Goal: Check status

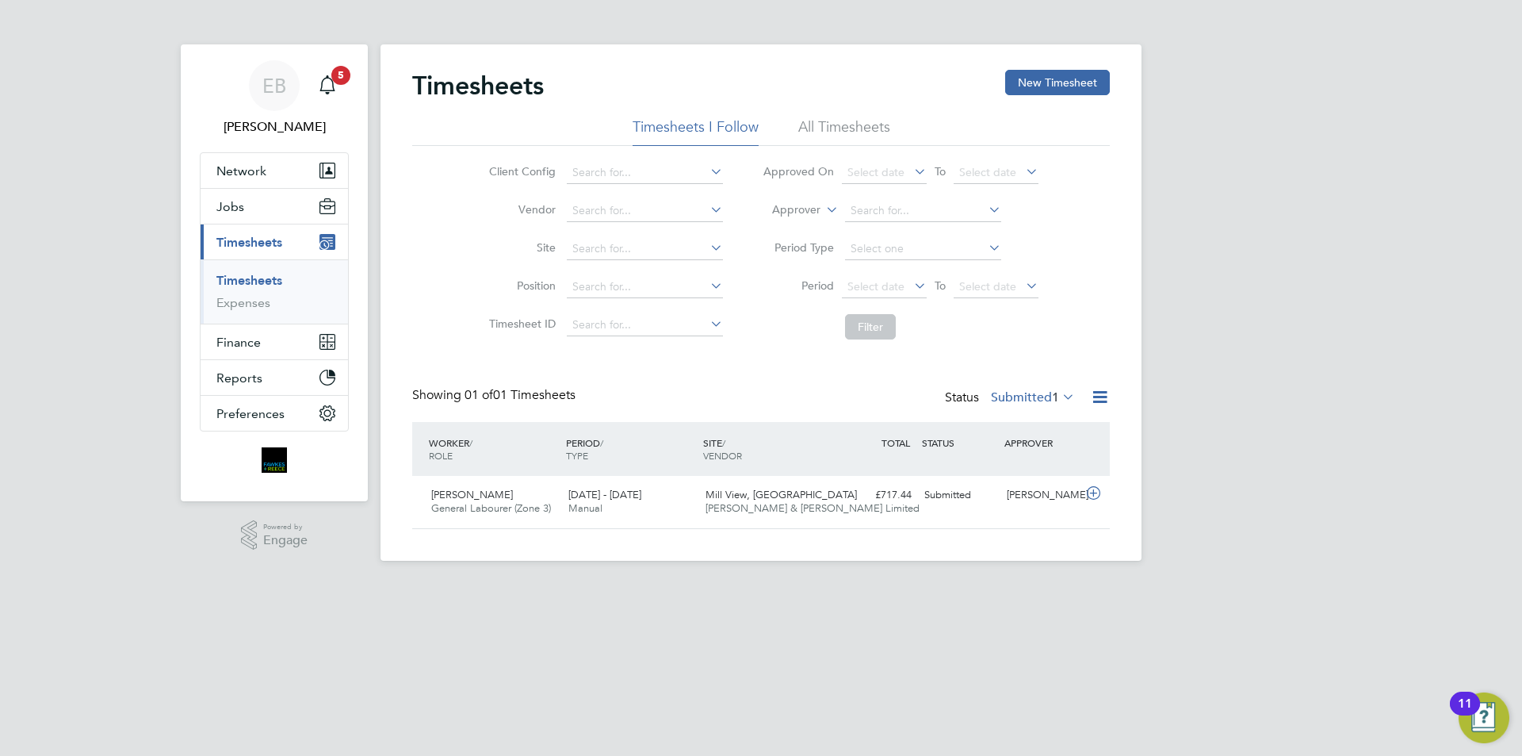
scroll to position [40, 138]
click at [1045, 492] on div "[PERSON_NAME]" at bounding box center [1042, 495] width 82 height 26
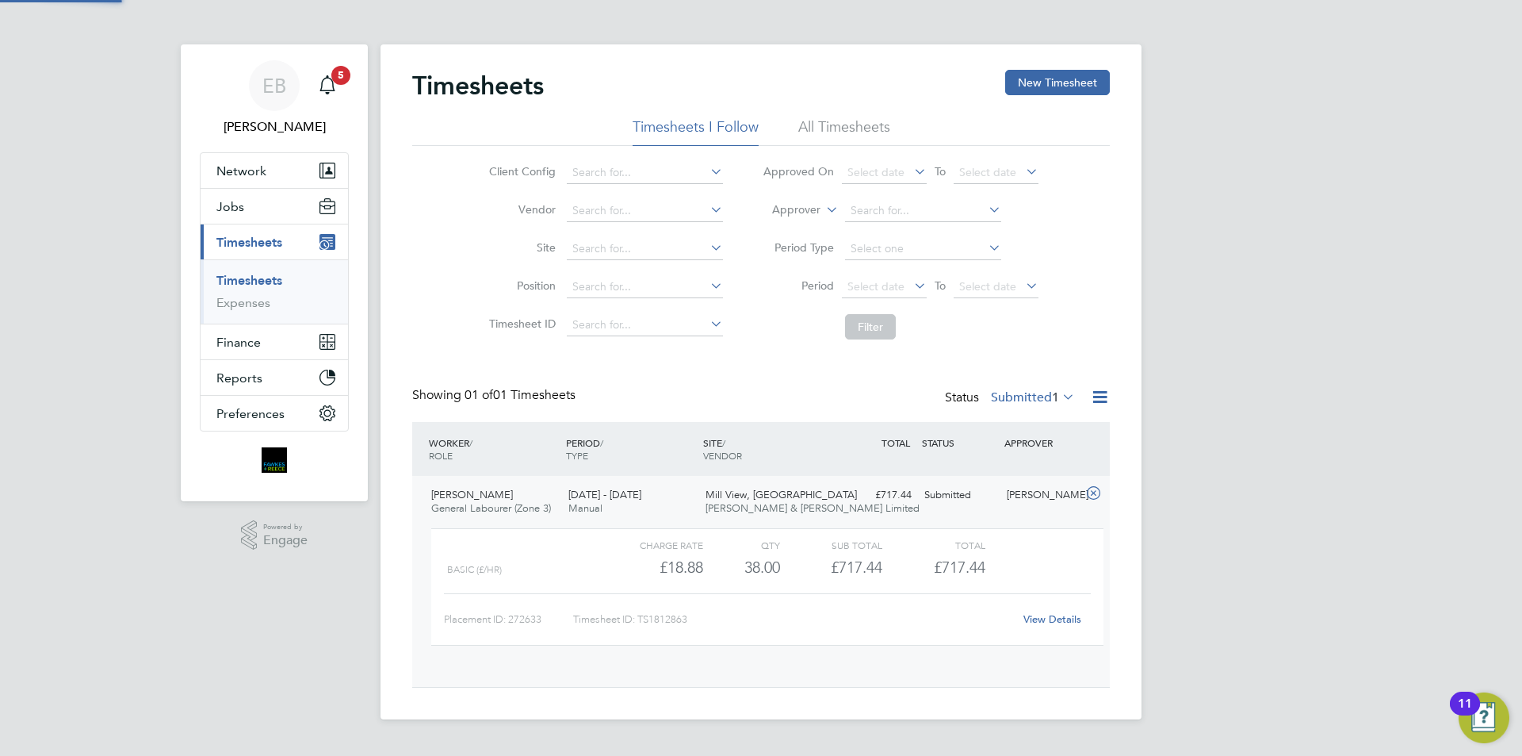
scroll to position [27, 155]
click at [1055, 615] on link "View Details" at bounding box center [1053, 618] width 58 height 13
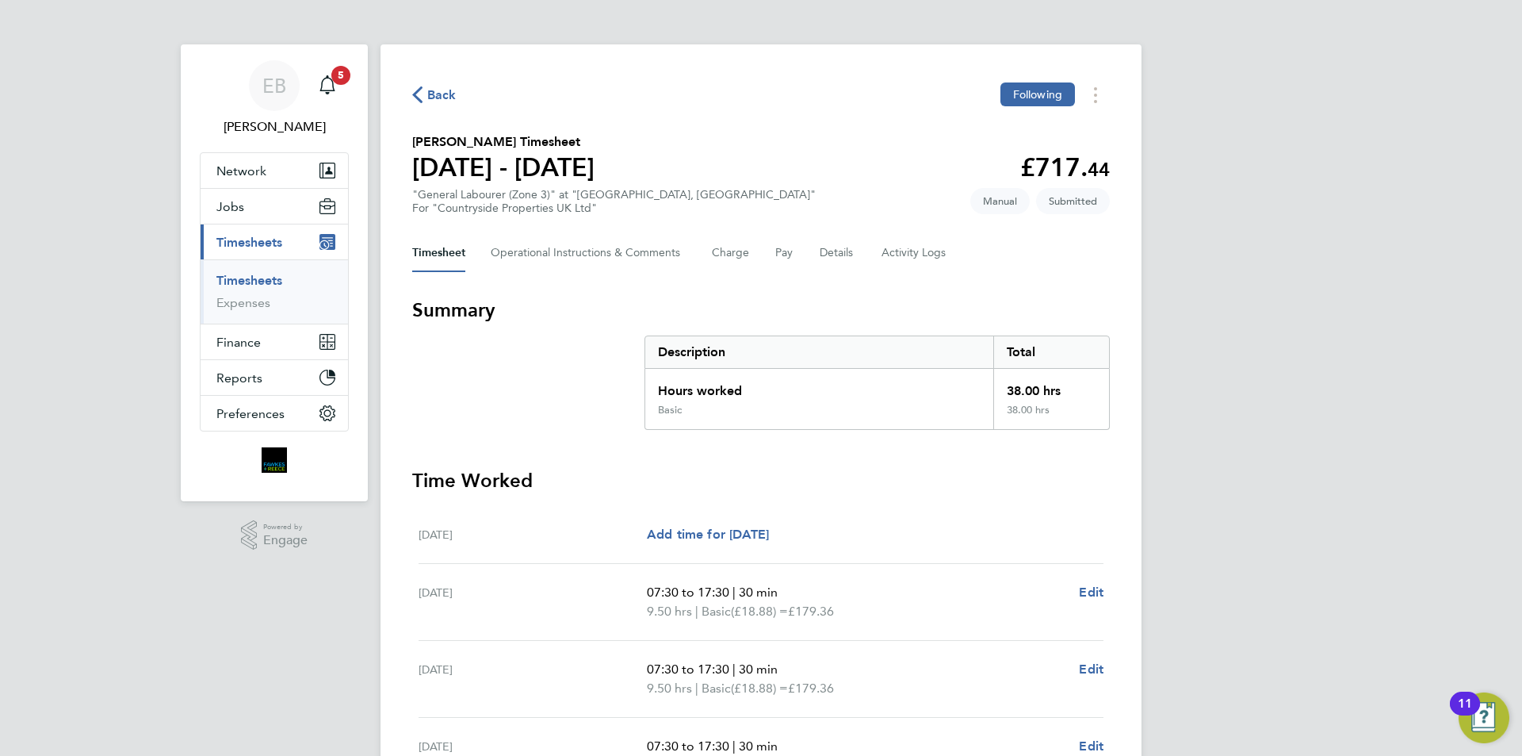
click at [442, 91] on span "Back" at bounding box center [441, 95] width 29 height 19
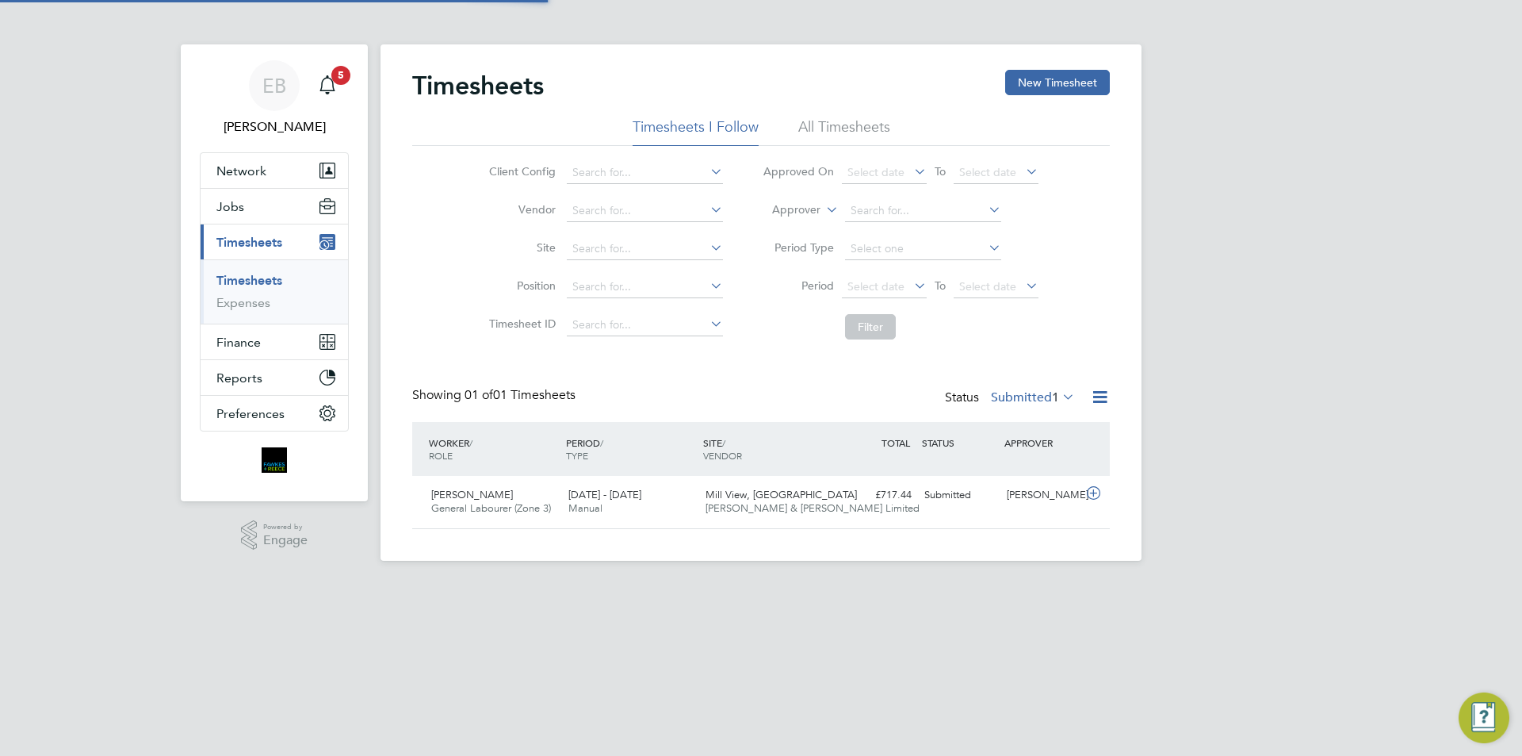
scroll to position [40, 138]
